Goal: Navigation & Orientation: Find specific page/section

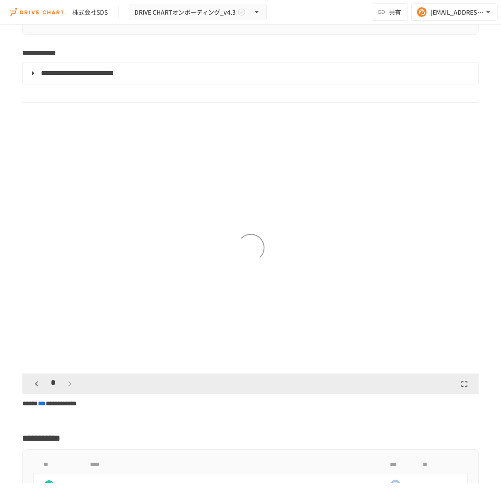
scroll to position [1253, 0]
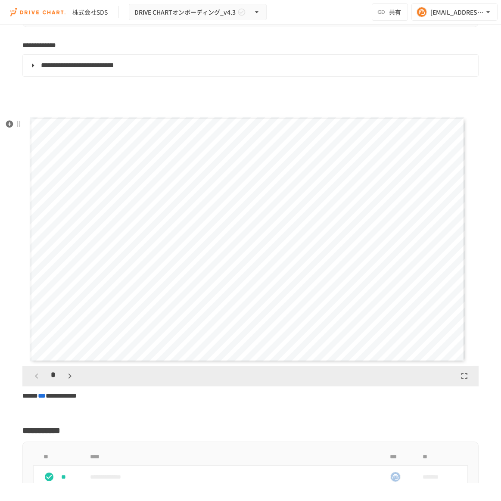
click at [71, 381] on icon "button" at bounding box center [70, 376] width 10 height 10
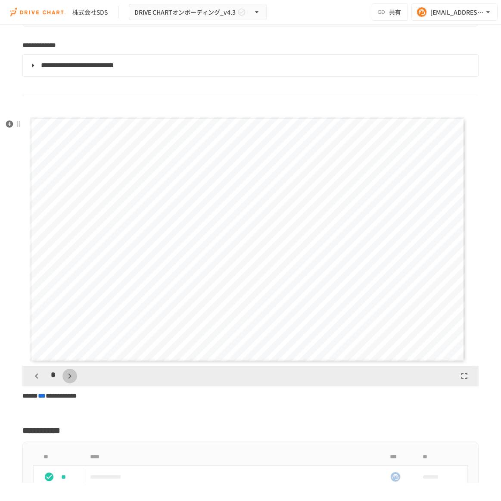
click at [71, 381] on icon "button" at bounding box center [70, 376] width 10 height 10
click at [36, 381] on icon "button" at bounding box center [36, 376] width 10 height 10
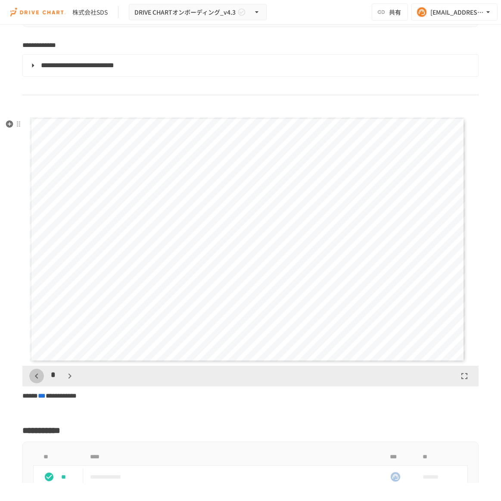
click at [36, 381] on icon "button" at bounding box center [36, 376] width 10 height 10
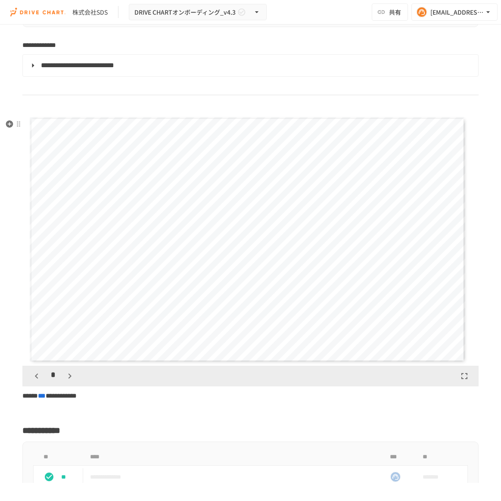
click at [36, 381] on icon "button" at bounding box center [36, 376] width 10 height 10
click at [36, 383] on div "*" at bounding box center [53, 376] width 48 height 15
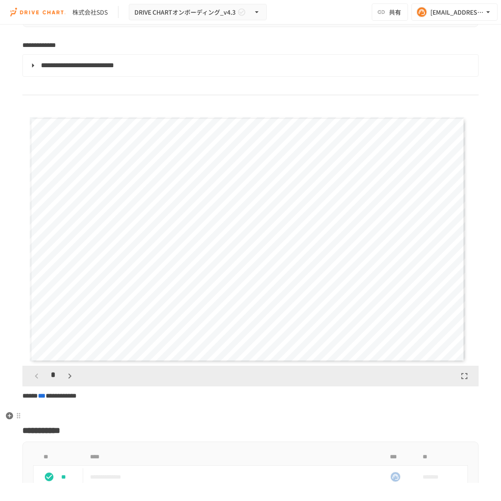
click at [328, 414] on p at bounding box center [250, 410] width 456 height 11
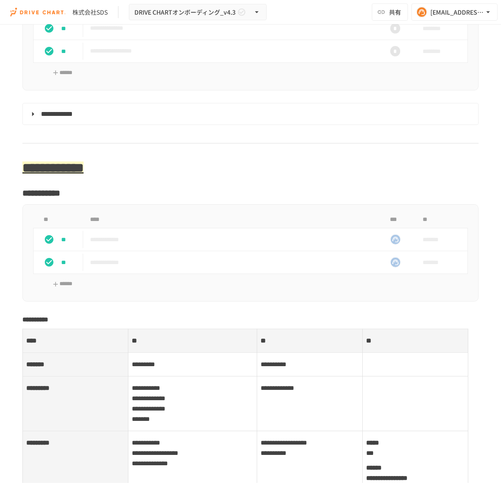
scroll to position [3250, 0]
